Goal: Check status: Check status

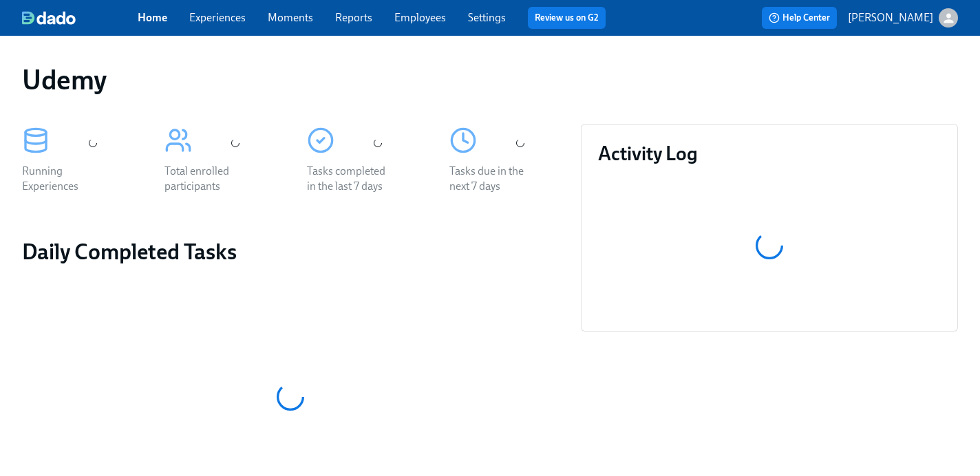
click at [217, 12] on link "Experiences" at bounding box center [217, 17] width 56 height 13
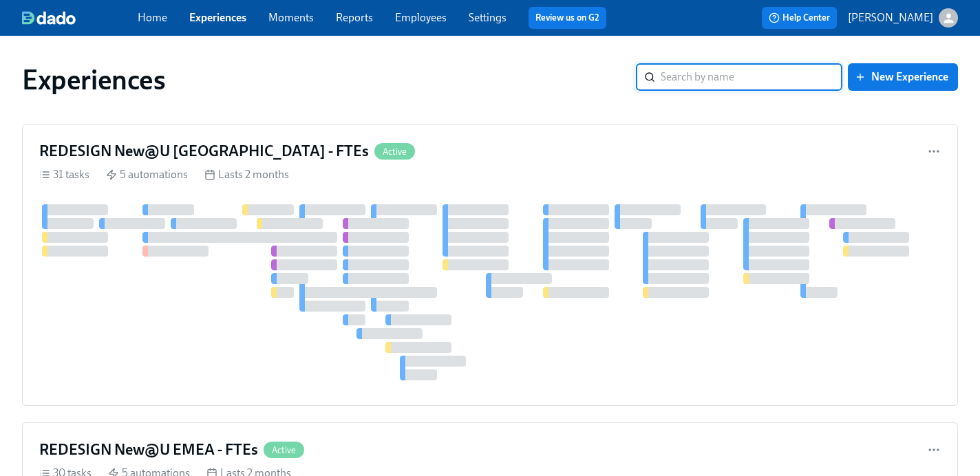
click at [219, 19] on link "Experiences" at bounding box center [217, 17] width 57 height 13
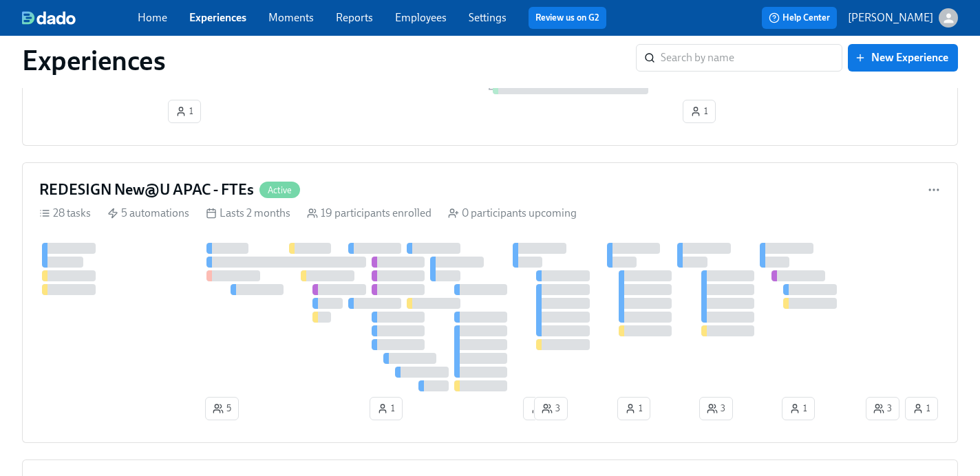
scroll to position [913, 0]
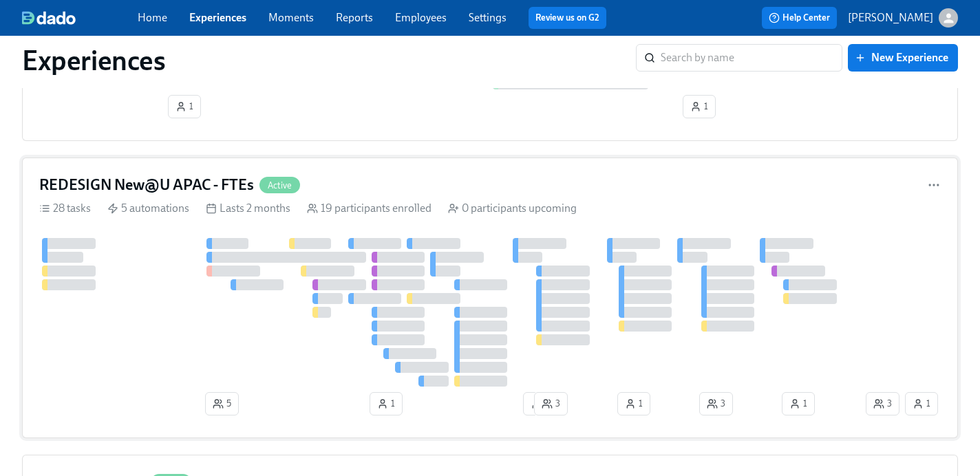
click at [178, 187] on h4 "REDESIGN New@U APAC - FTEs" at bounding box center [146, 185] width 215 height 21
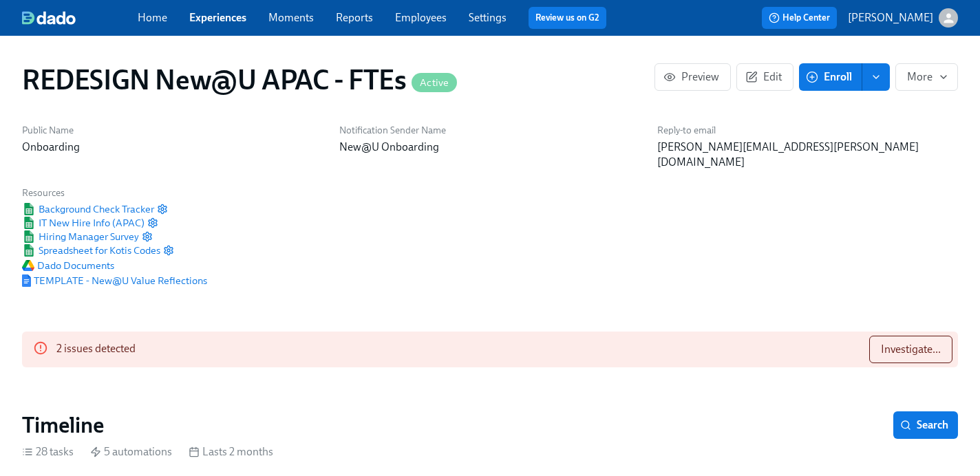
scroll to position [0, 11303]
click at [917, 343] on span "Investigate..." at bounding box center [911, 350] width 60 height 14
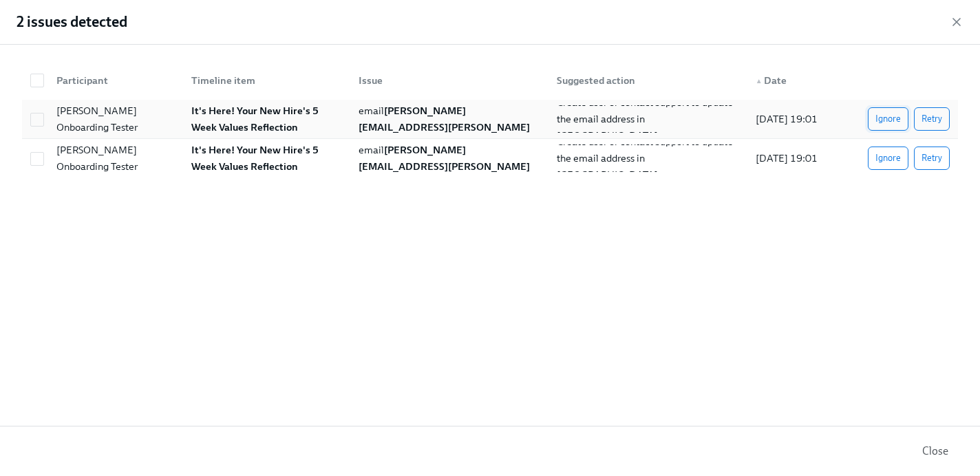
click at [893, 120] on span "Ignore" at bounding box center [887, 119] width 25 height 14
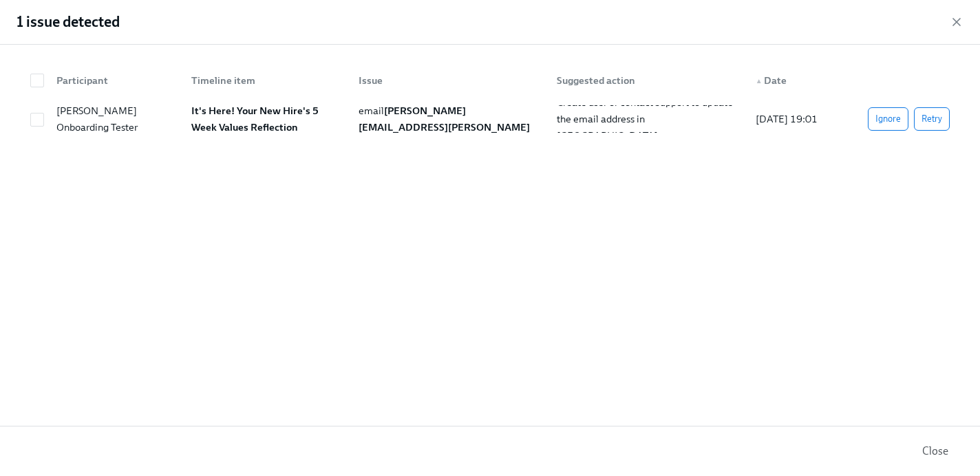
scroll to position [0, 16886]
click at [885, 118] on span "Ignore" at bounding box center [887, 119] width 25 height 14
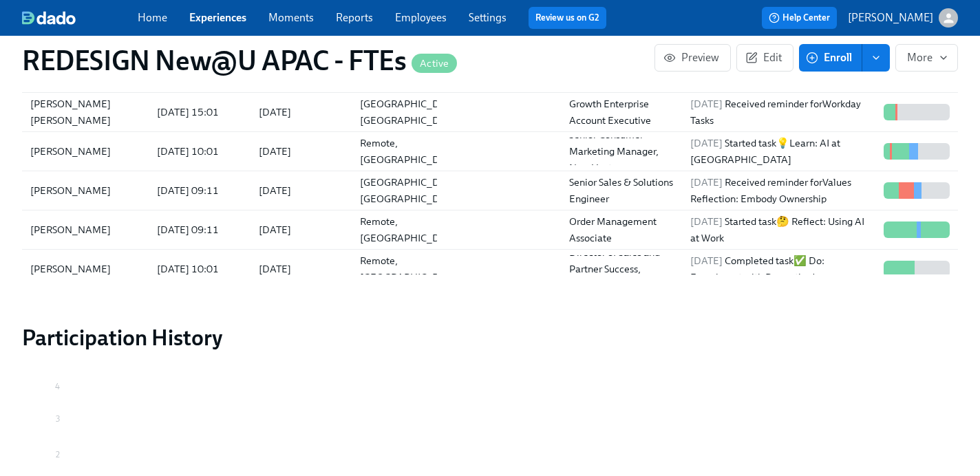
scroll to position [0, 0]
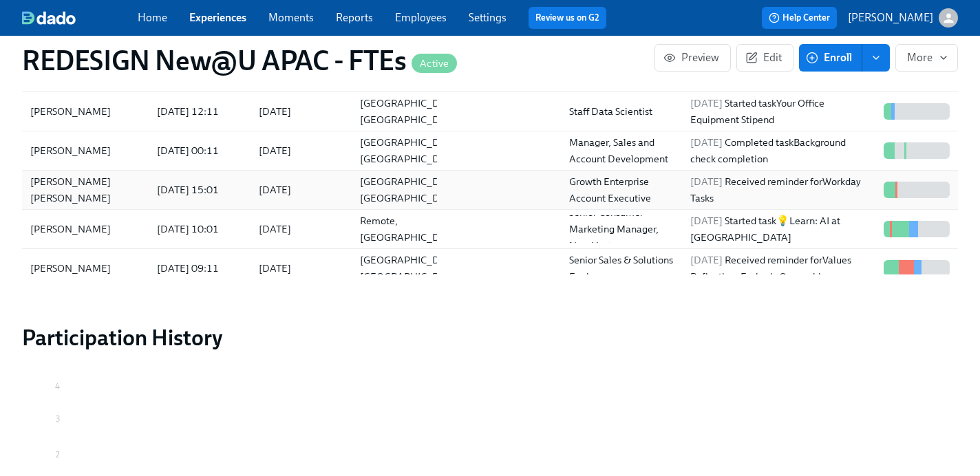
click at [74, 173] on div "[PERSON_NAME] [PERSON_NAME]" at bounding box center [85, 189] width 121 height 33
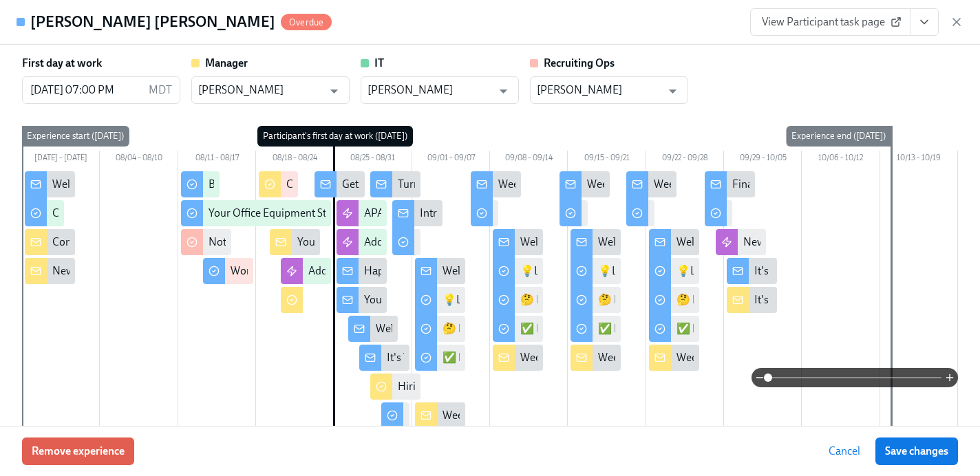
click at [373, 328] on div "Welcome to Day 2!" at bounding box center [373, 329] width 50 height 26
click at [385, 328] on div "Welcome to Day 2!" at bounding box center [419, 328] width 87 height 15
click at [959, 23] on icon "button" at bounding box center [957, 22] width 14 height 14
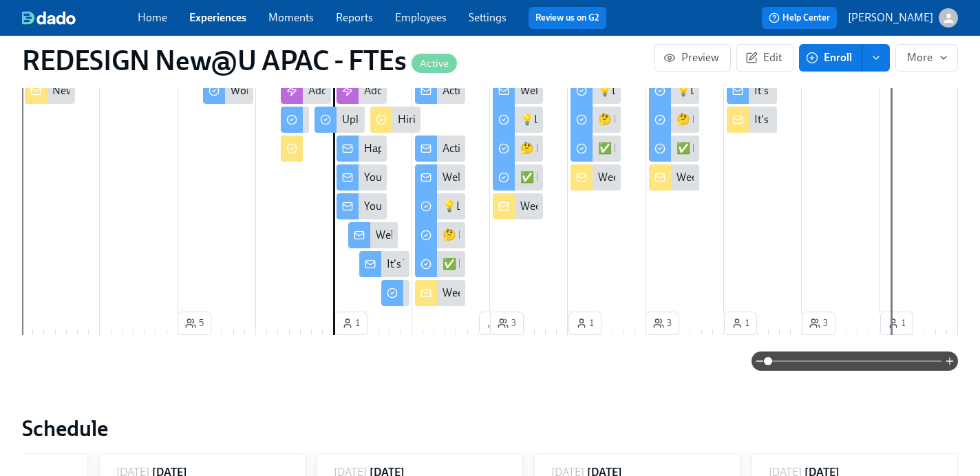
scroll to position [531, 0]
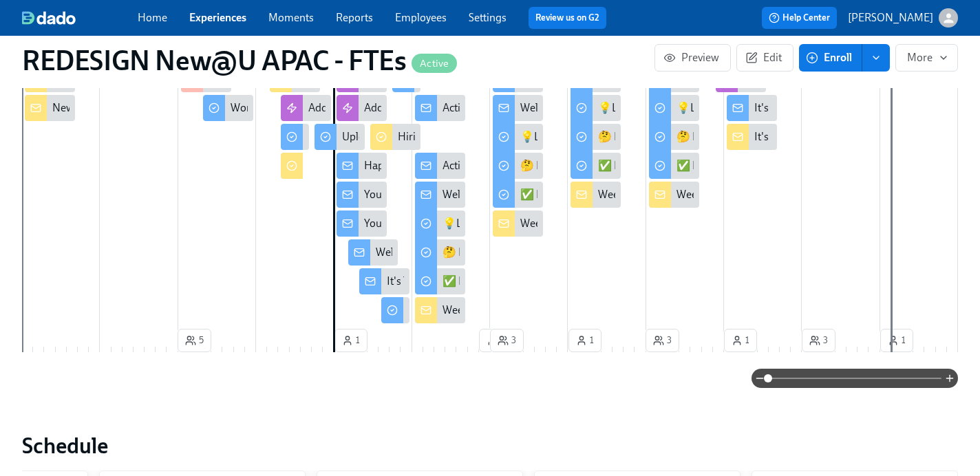
click at [382, 245] on div "Welcome to Day 2!" at bounding box center [419, 252] width 87 height 15
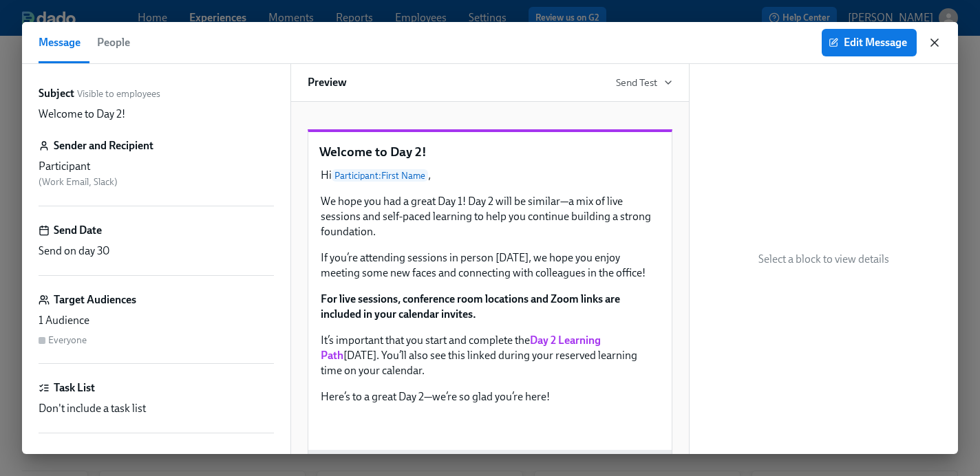
click at [937, 44] on icon "button" at bounding box center [935, 43] width 14 height 14
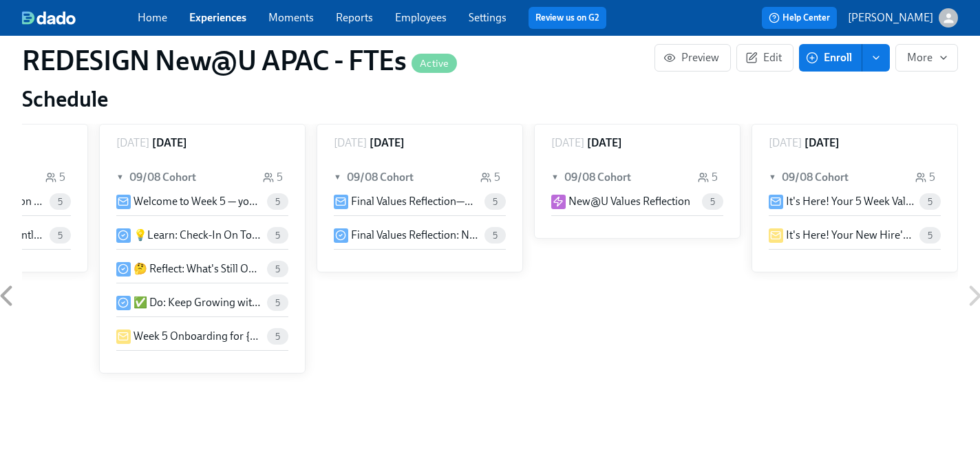
scroll to position [496, 0]
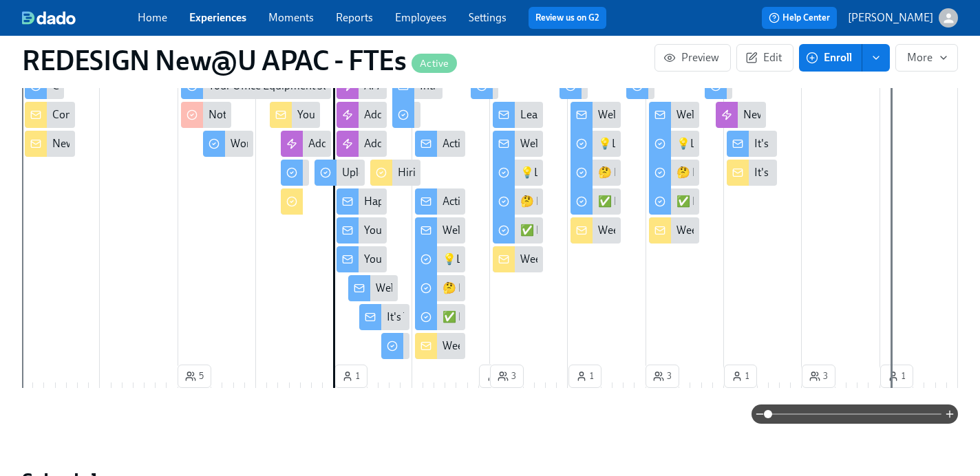
click at [147, 12] on link "Home" at bounding box center [153, 17] width 30 height 13
